Goal: Check status: Check status

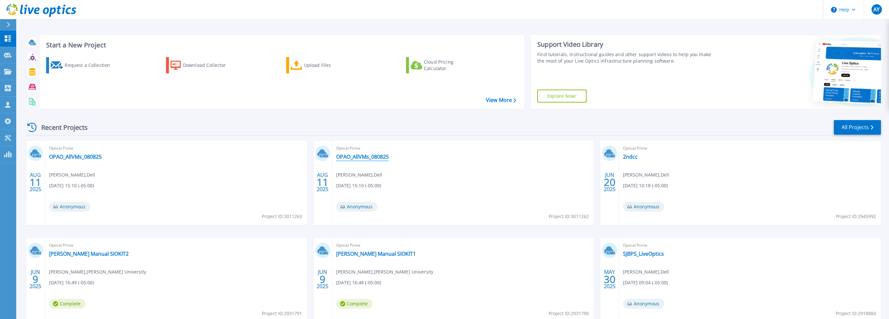
click at [378, 157] on link "OPAO_AllVMs_080825" at bounding box center [362, 157] width 53 height 6
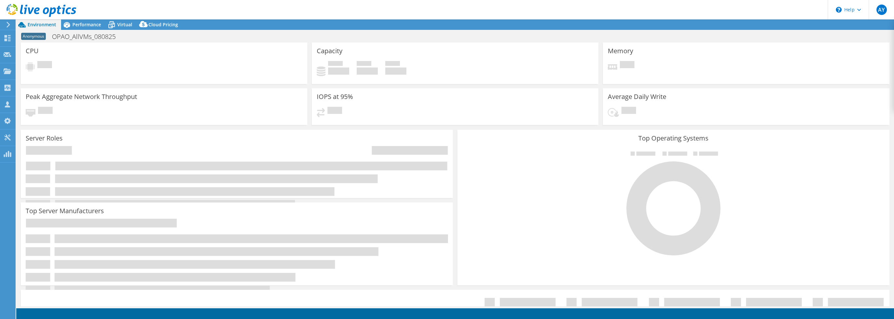
select select "USD"
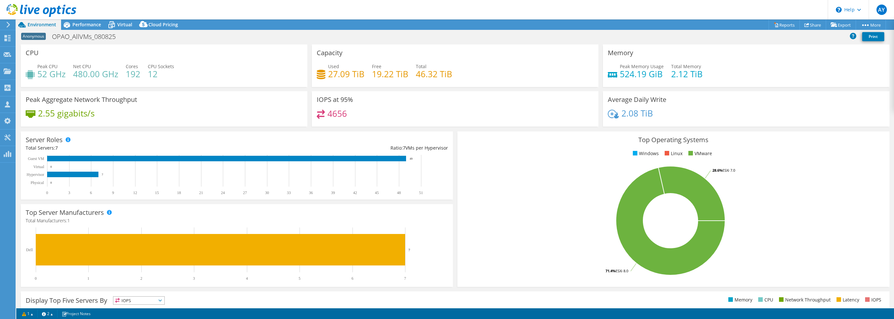
click at [492, 215] on rect at bounding box center [670, 221] width 416 height 114
select select "USD"
